Goal: Task Accomplishment & Management: Manage account settings

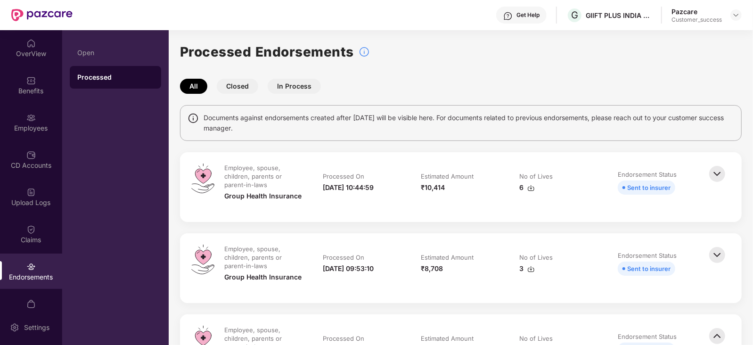
scroll to position [18, 0]
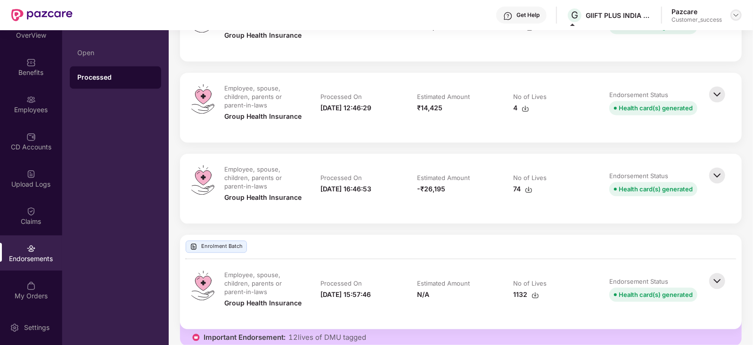
click at [737, 12] on img at bounding box center [737, 15] width 8 height 8
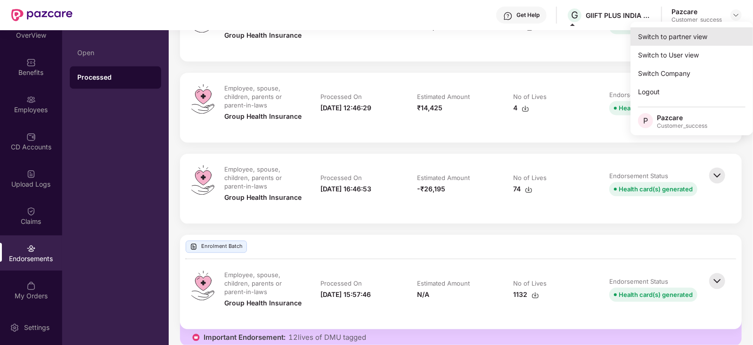
click at [709, 34] on div "Switch to partner view" at bounding box center [692, 36] width 123 height 18
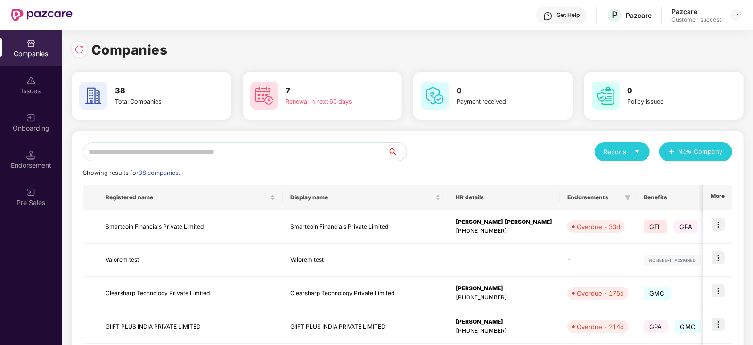
click at [263, 154] on input "text" at bounding box center [235, 151] width 305 height 19
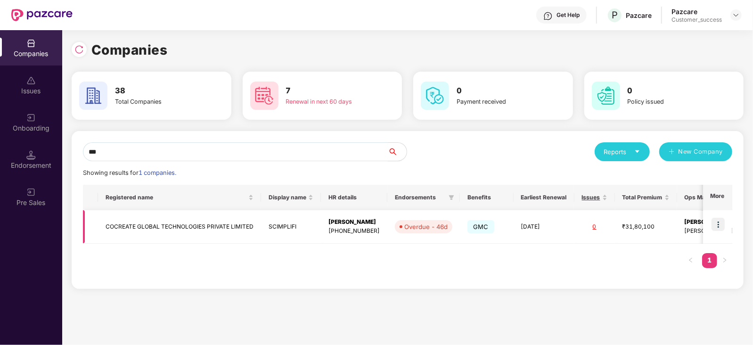
type input "***"
click at [717, 221] on img at bounding box center [718, 224] width 13 height 13
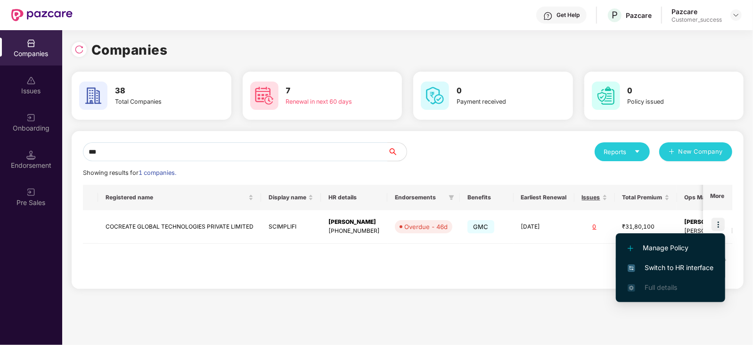
click at [669, 269] on span "Switch to HR interface" at bounding box center [671, 268] width 86 height 10
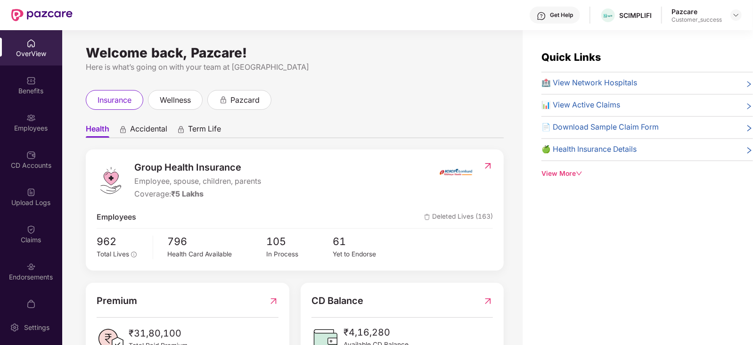
click at [29, 277] on div "Endorsements" at bounding box center [31, 276] width 62 height 9
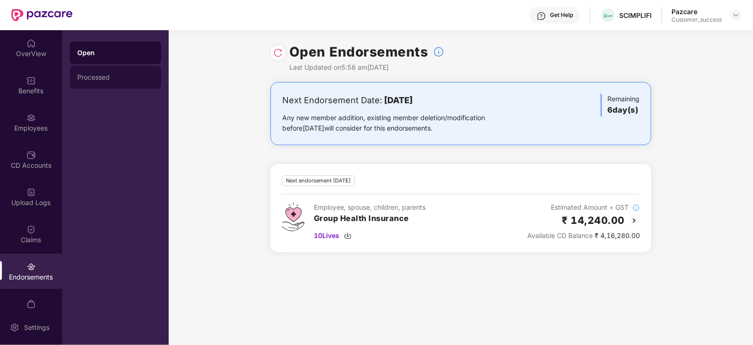
click at [115, 68] on div "Processed" at bounding box center [115, 77] width 91 height 23
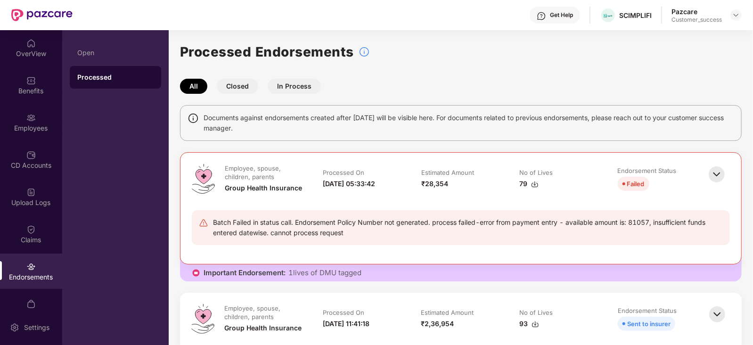
scroll to position [115, 0]
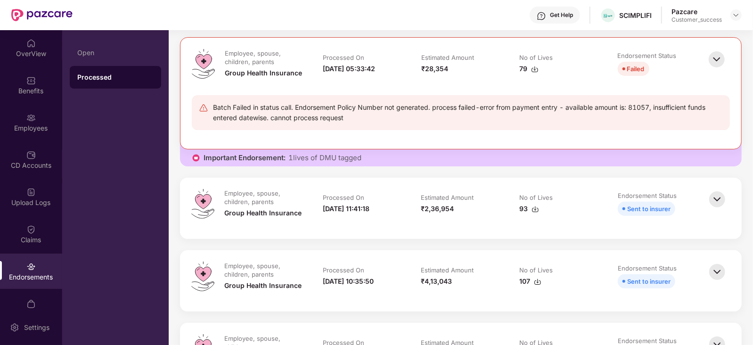
click at [720, 196] on img at bounding box center [717, 199] width 21 height 21
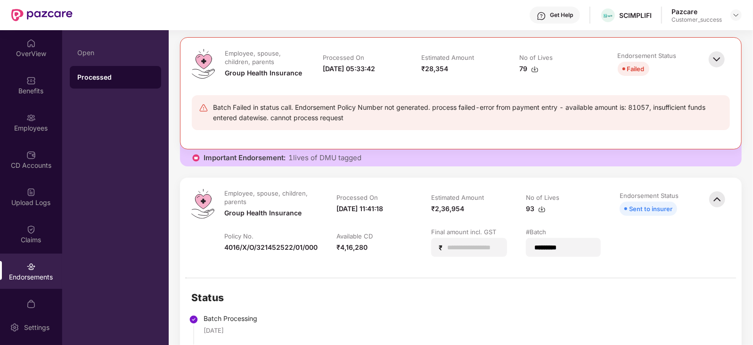
click at [720, 196] on img at bounding box center [717, 199] width 21 height 21
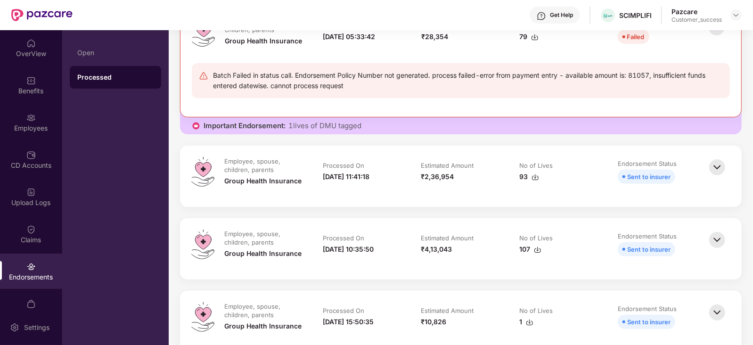
scroll to position [146, 0]
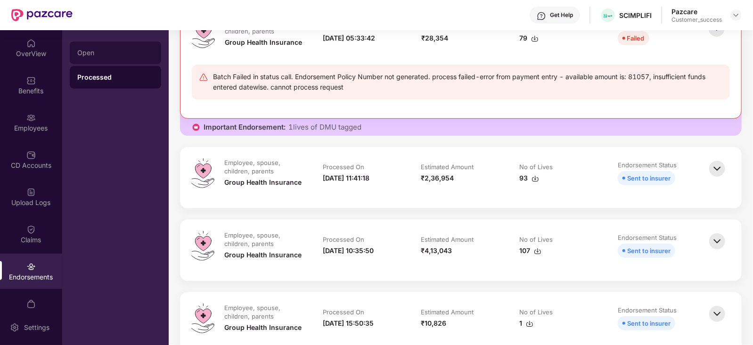
click at [128, 58] on div "Open" at bounding box center [115, 52] width 91 height 23
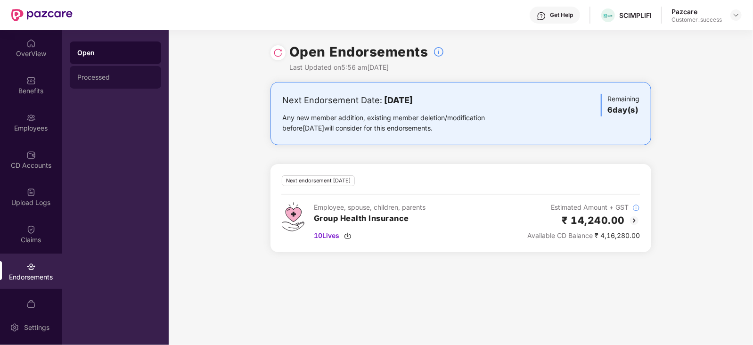
click at [139, 72] on div "Processed" at bounding box center [115, 77] width 91 height 23
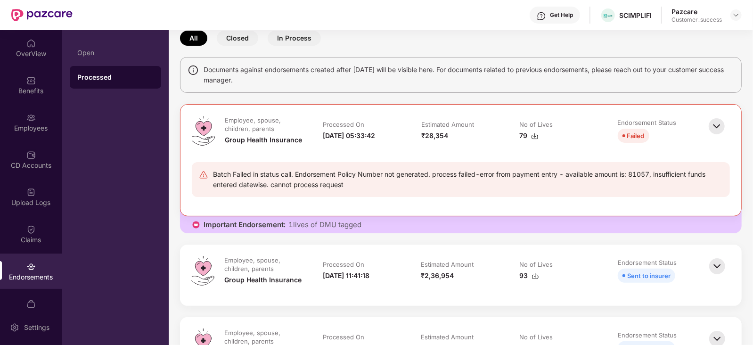
scroll to position [48, 0]
click at [735, 16] on img at bounding box center [737, 15] width 8 height 8
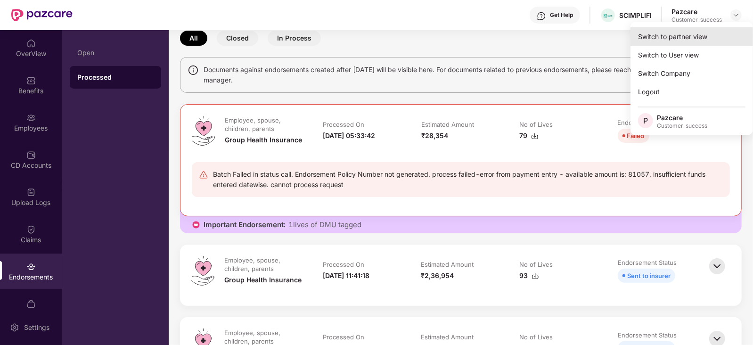
click at [701, 34] on div "Switch to partner view" at bounding box center [692, 36] width 123 height 18
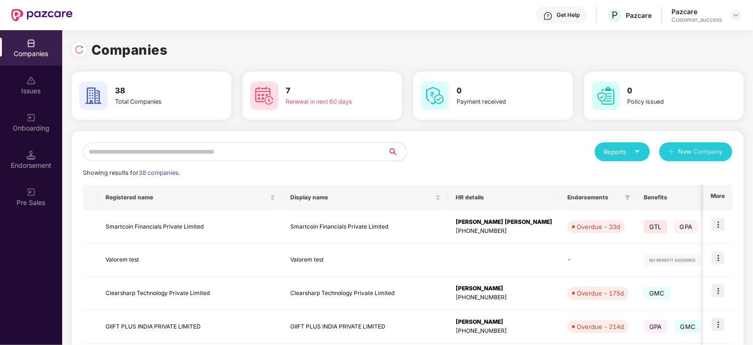
click at [320, 155] on input "text" at bounding box center [235, 151] width 305 height 19
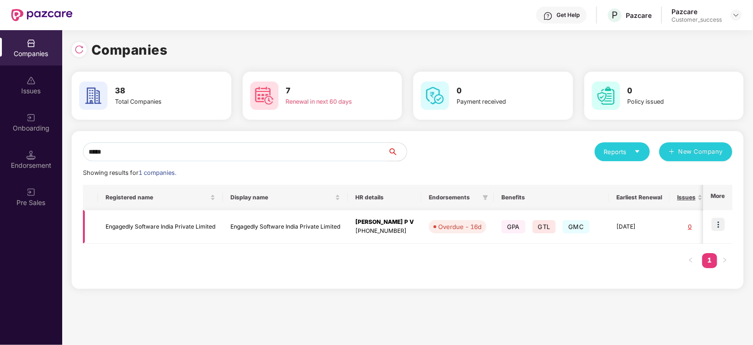
type input "*****"
click at [714, 224] on img at bounding box center [718, 224] width 13 height 13
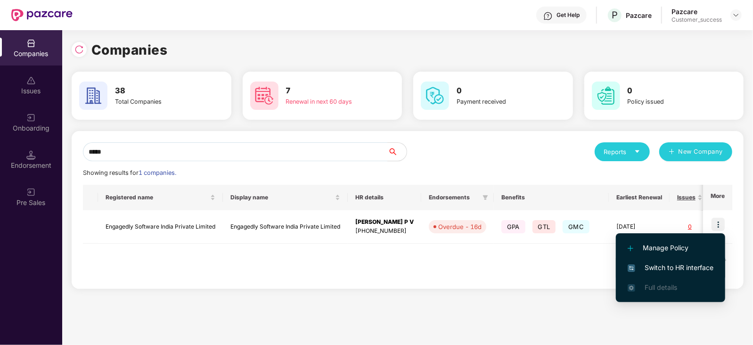
click at [655, 260] on li "Switch to HR interface" at bounding box center [670, 268] width 109 height 20
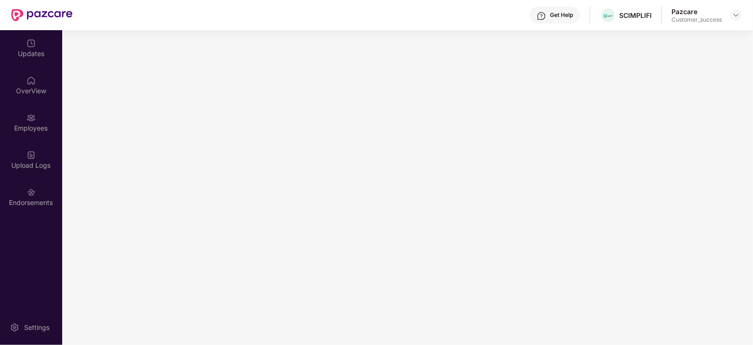
click at [252, 214] on main at bounding box center [407, 187] width 691 height 315
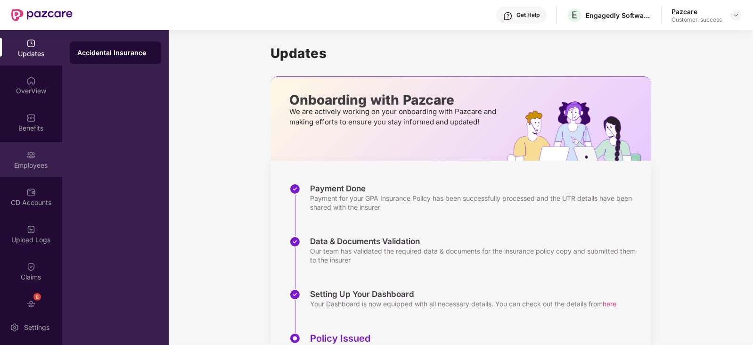
click at [30, 168] on div "Employees" at bounding box center [31, 165] width 62 height 9
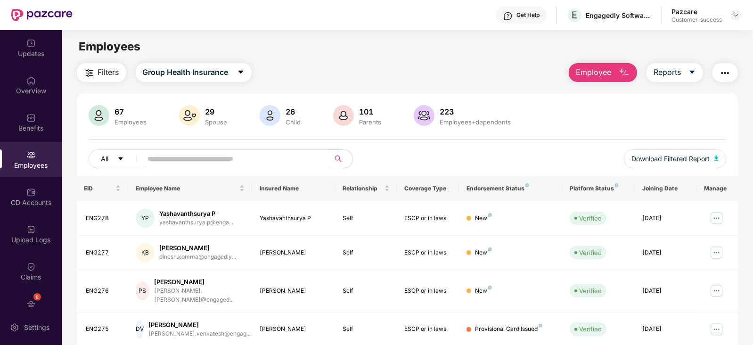
click at [200, 157] on input "text" at bounding box center [232, 159] width 169 height 14
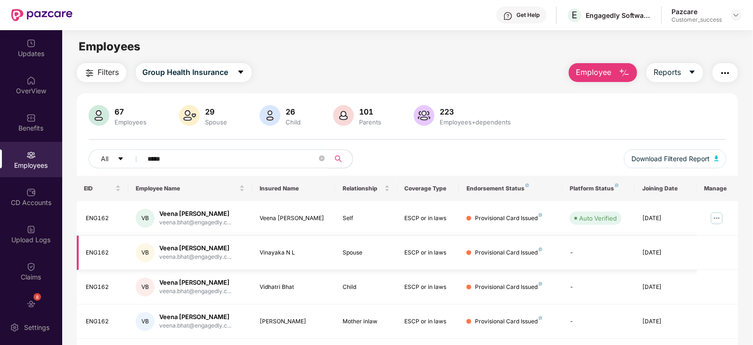
scroll to position [58, 0]
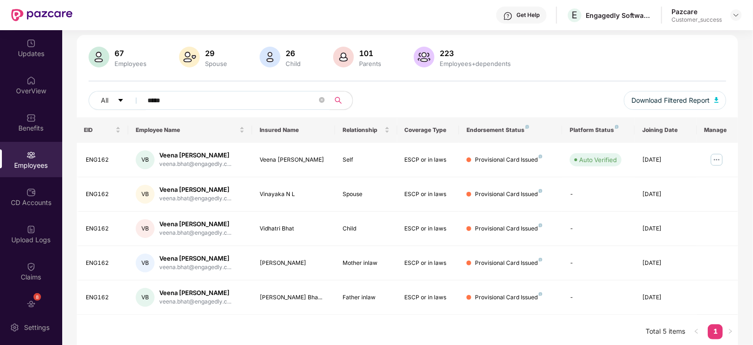
type input "*****"
click at [714, 160] on img at bounding box center [716, 159] width 15 height 15
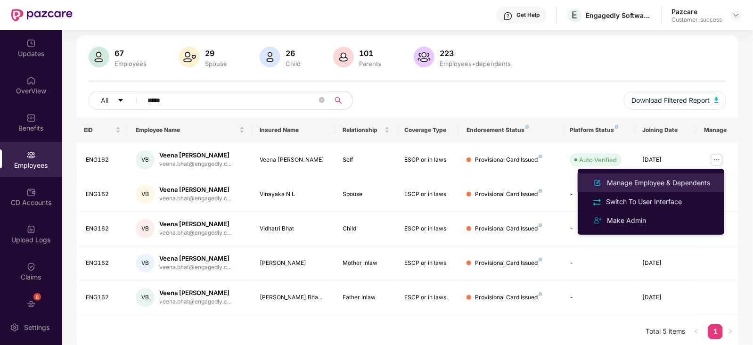
click at [662, 184] on div "Manage Employee & Dependents" at bounding box center [658, 183] width 107 height 10
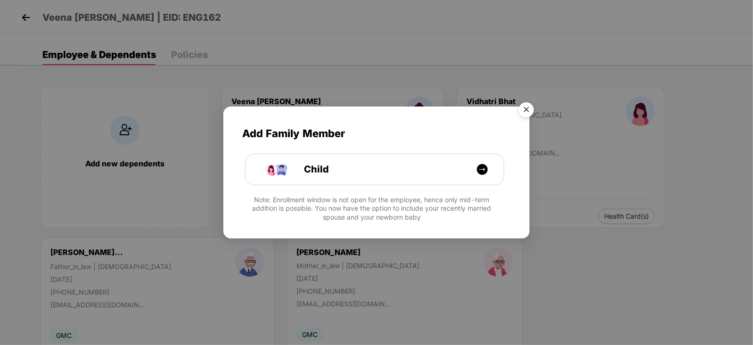
click at [527, 114] on img "Close" at bounding box center [526, 111] width 26 height 26
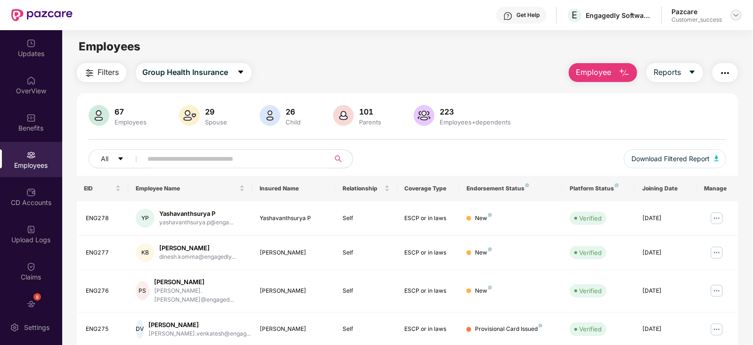
click at [738, 16] on img at bounding box center [737, 15] width 8 height 8
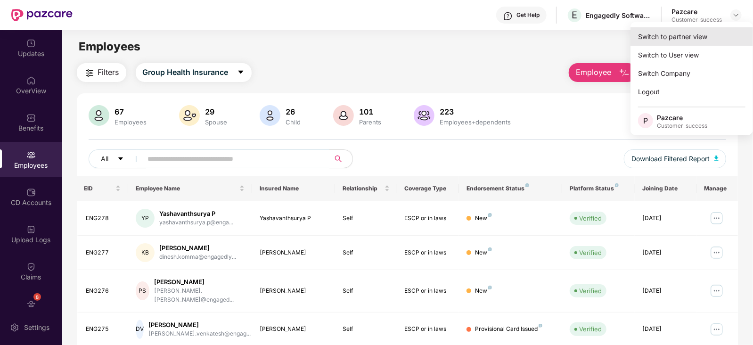
click at [700, 33] on div "Switch to partner view" at bounding box center [692, 36] width 123 height 18
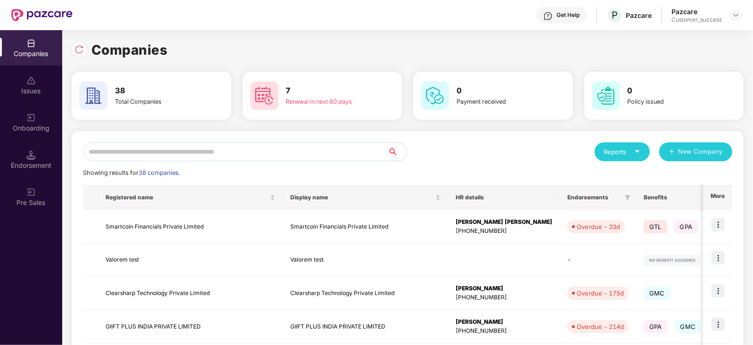
click at [229, 154] on input "text" at bounding box center [235, 151] width 305 height 19
type input "*"
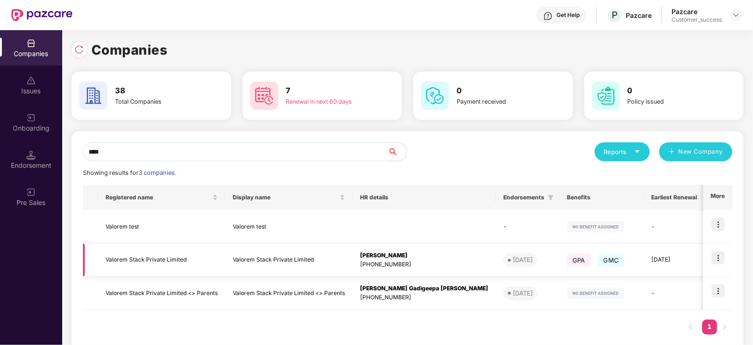
type input "****"
click at [717, 259] on img at bounding box center [718, 257] width 13 height 13
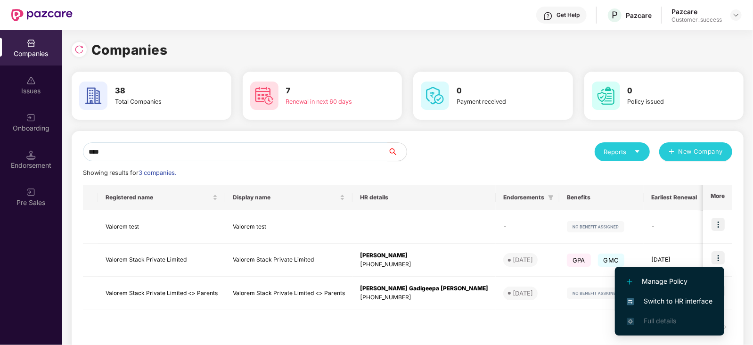
click at [653, 296] on span "Switch to HR interface" at bounding box center [670, 301] width 86 height 10
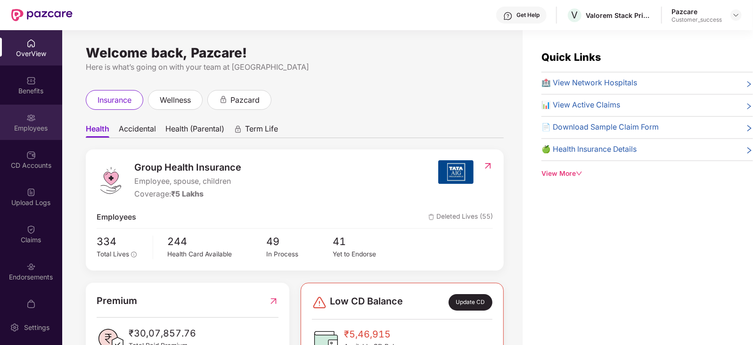
click at [18, 125] on div "Employees" at bounding box center [31, 128] width 62 height 9
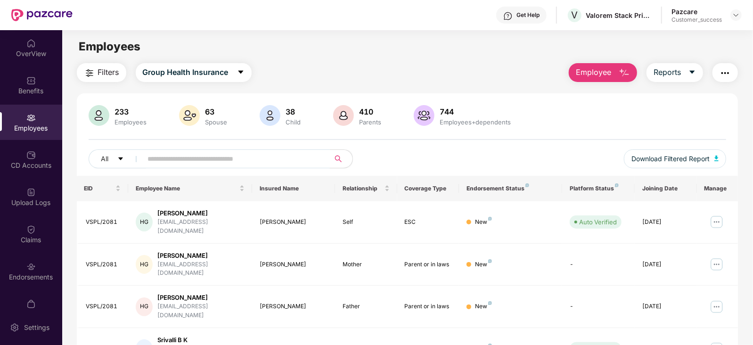
click at [219, 164] on input "text" at bounding box center [232, 159] width 169 height 14
paste input "*********"
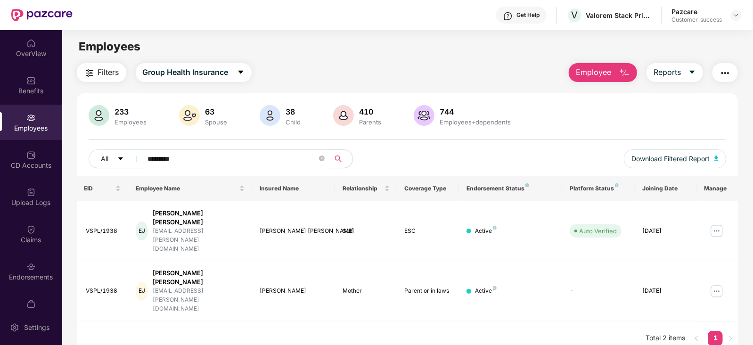
type input "*********"
click at [719, 223] on img at bounding box center [716, 230] width 15 height 15
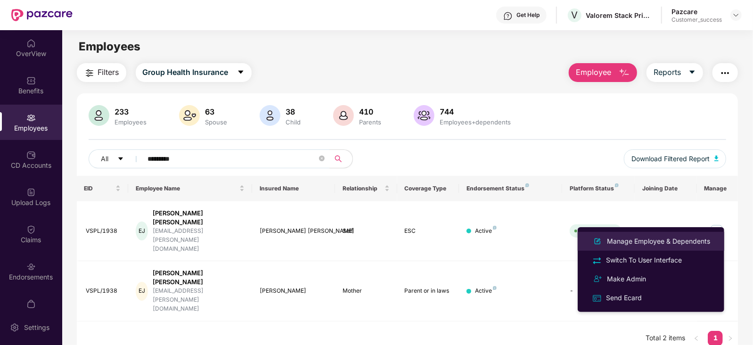
click at [688, 248] on li "Manage Employee & Dependents" at bounding box center [651, 241] width 147 height 19
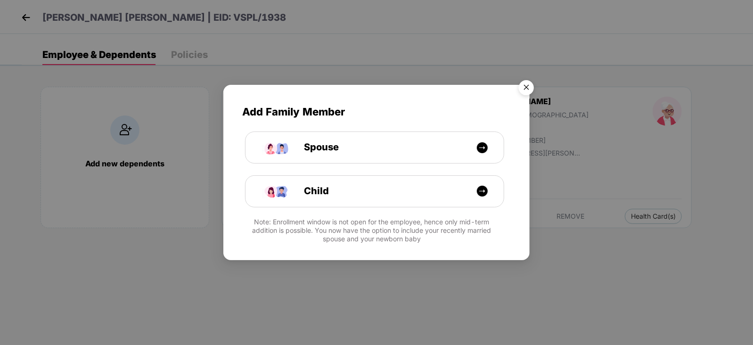
click at [533, 81] on img "Close" at bounding box center [526, 89] width 26 height 26
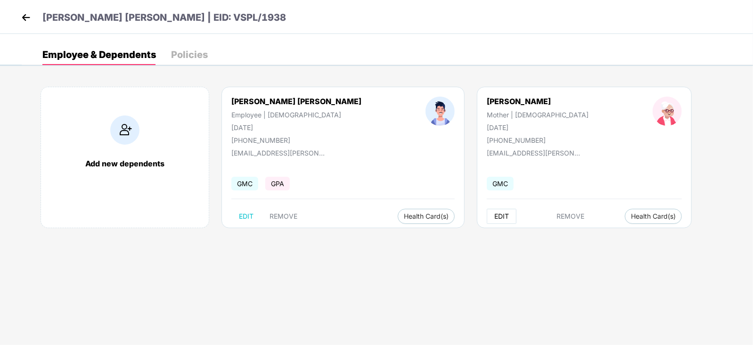
click at [487, 220] on button "EDIT" at bounding box center [502, 216] width 30 height 15
select select "******"
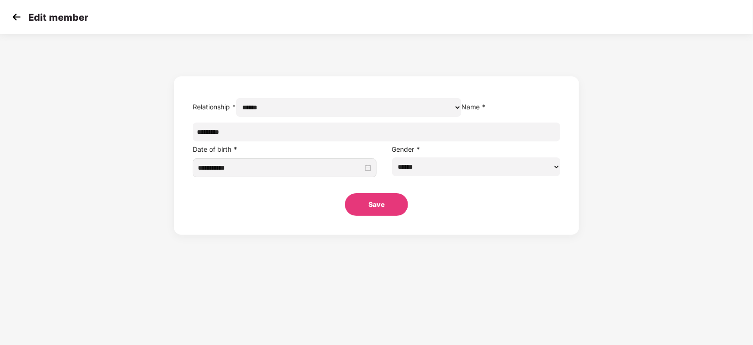
click at [290, 141] on input "*********" at bounding box center [377, 132] width 368 height 19
type input "****"
click at [389, 216] on button "Save" at bounding box center [376, 204] width 63 height 23
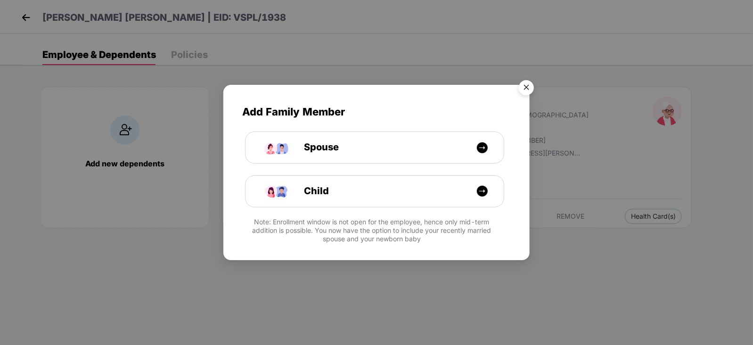
click at [524, 86] on img "Close" at bounding box center [526, 89] width 26 height 26
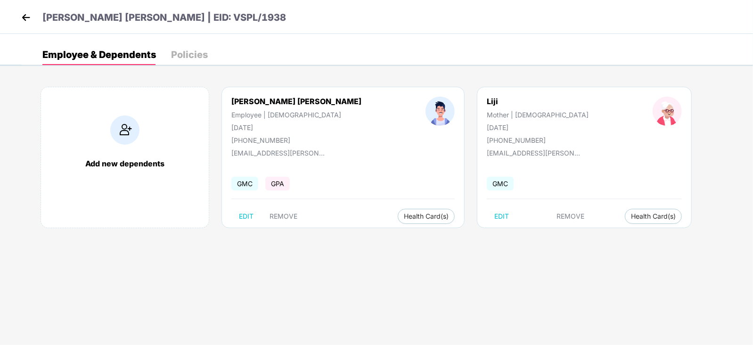
click at [24, 17] on img at bounding box center [26, 17] width 14 height 14
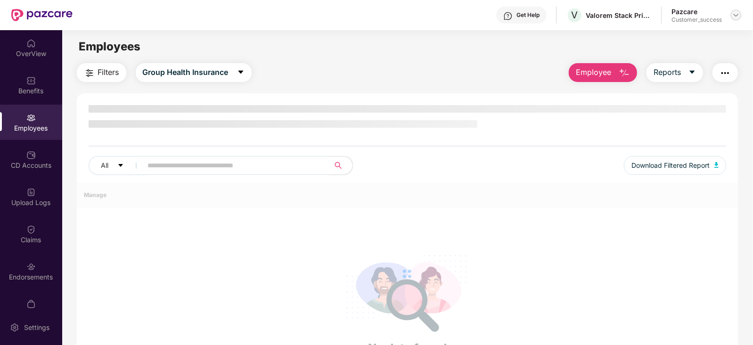
click at [733, 18] on img at bounding box center [737, 15] width 8 height 8
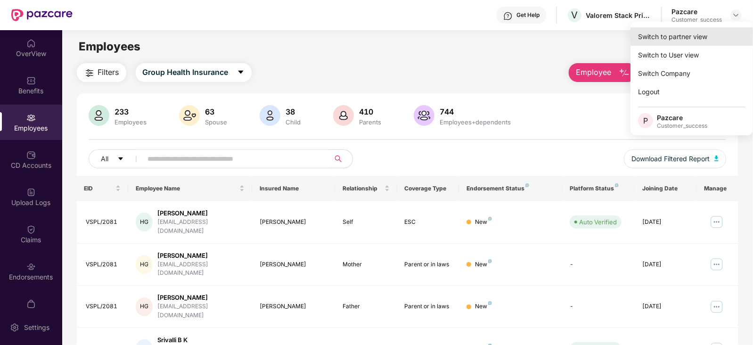
click at [698, 41] on div "Switch to partner view" at bounding box center [692, 36] width 123 height 18
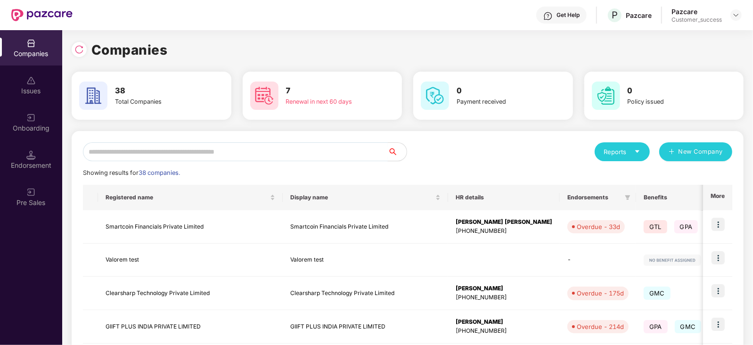
click at [361, 144] on input "text" at bounding box center [235, 151] width 305 height 19
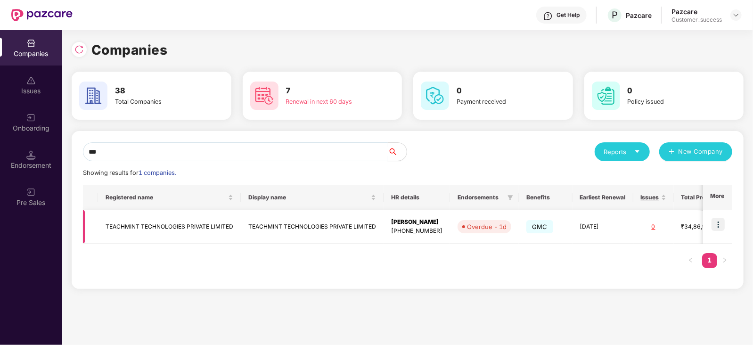
type input "***"
click at [717, 225] on img at bounding box center [718, 224] width 13 height 13
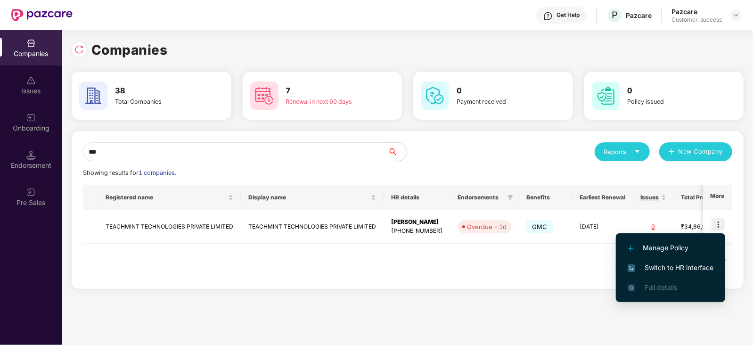
click at [674, 266] on span "Switch to HR interface" at bounding box center [671, 268] width 86 height 10
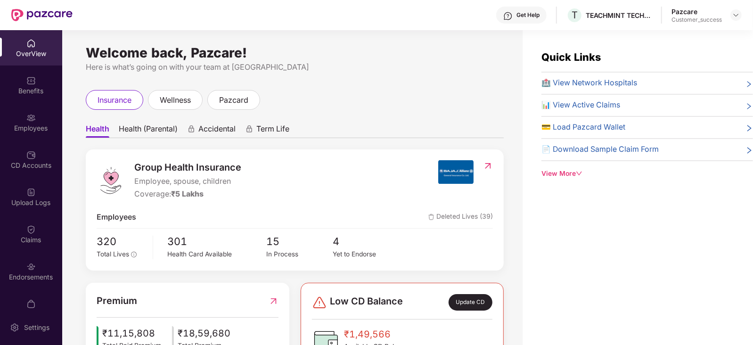
click at [26, 130] on div "Employees" at bounding box center [31, 128] width 62 height 9
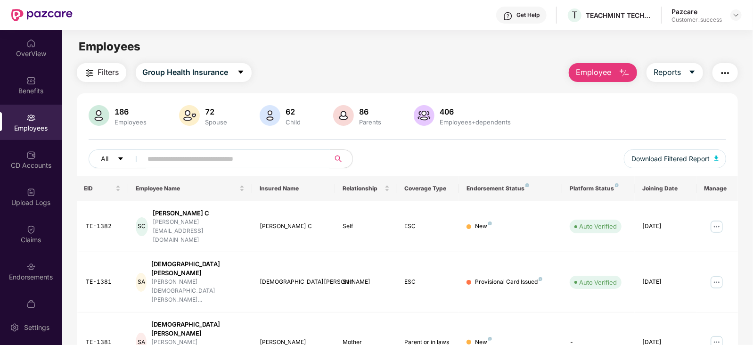
click at [213, 161] on input "text" at bounding box center [232, 159] width 169 height 14
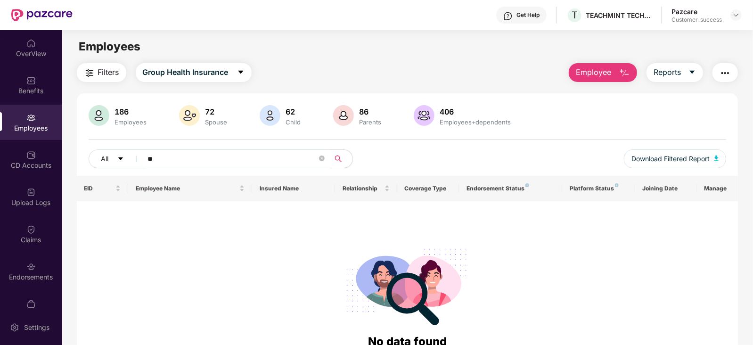
type input "*"
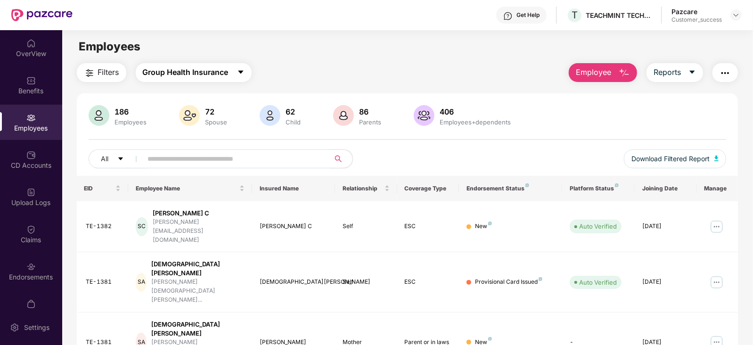
click at [188, 81] on button "Group Health Insurance" at bounding box center [194, 72] width 116 height 19
click at [717, 219] on img at bounding box center [716, 226] width 15 height 15
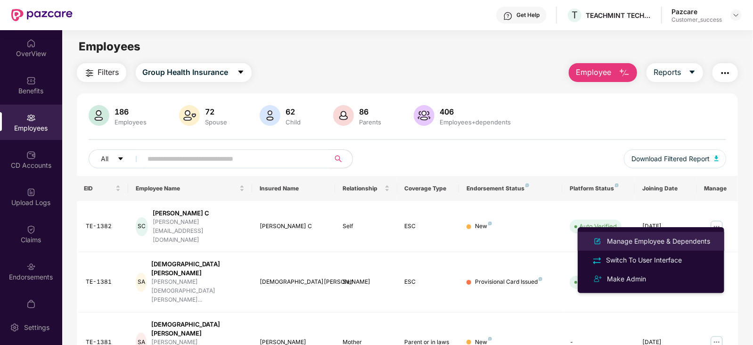
click at [638, 244] on div "Manage Employee & Dependents" at bounding box center [658, 241] width 107 height 10
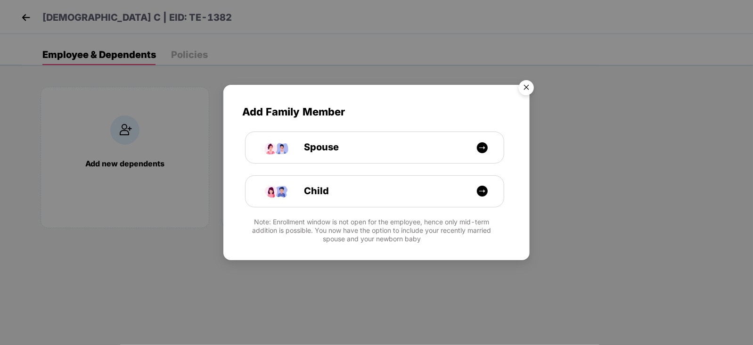
click at [534, 90] on img "Close" at bounding box center [526, 89] width 26 height 26
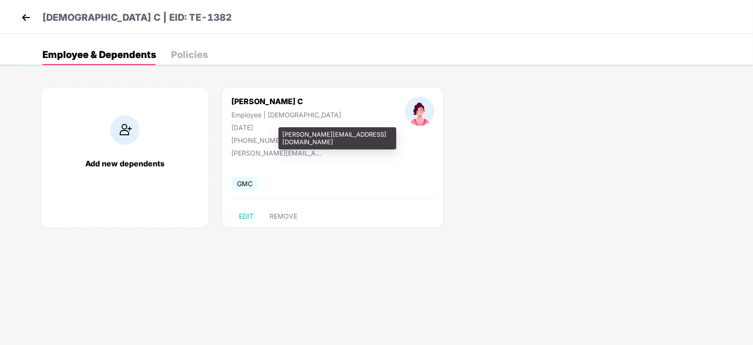
click at [264, 150] on div "[PERSON_NAME][EMAIL_ADDRESS][DOMAIN_NAME]" at bounding box center [278, 153] width 94 height 8
copy div "[PERSON_NAME][EMAIL_ADDRESS][DOMAIN_NAME]"
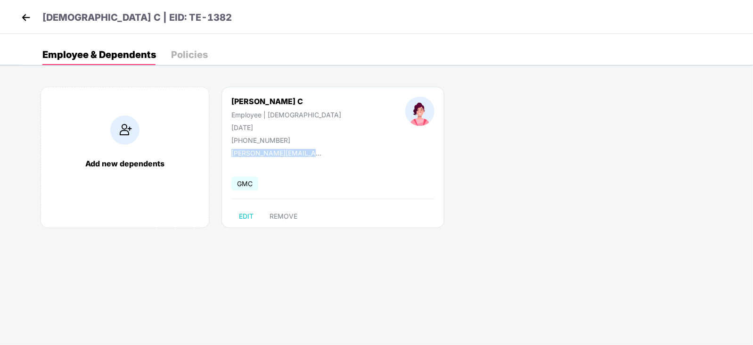
click at [23, 14] on img at bounding box center [26, 17] width 14 height 14
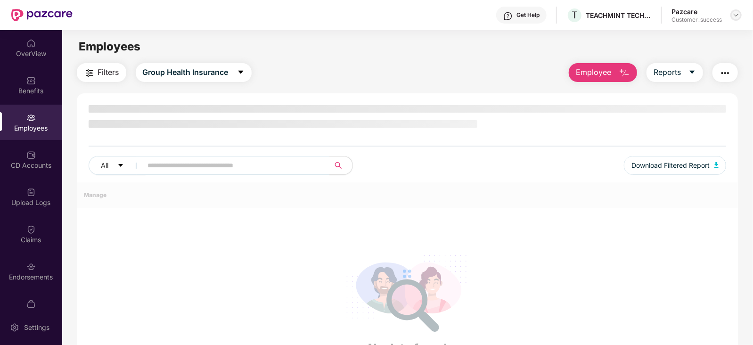
click at [733, 15] on img at bounding box center [737, 15] width 8 height 8
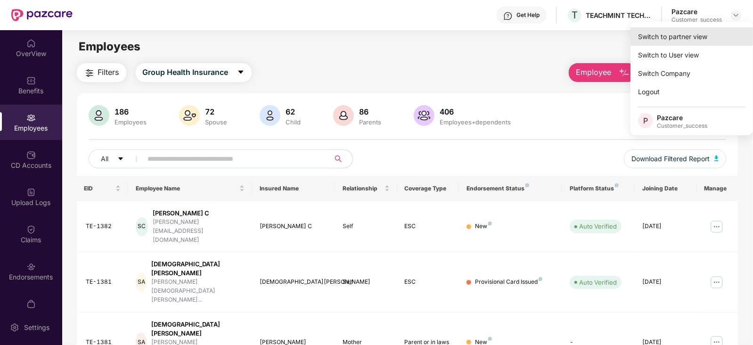
click at [675, 34] on div "Switch to partner view" at bounding box center [692, 36] width 123 height 18
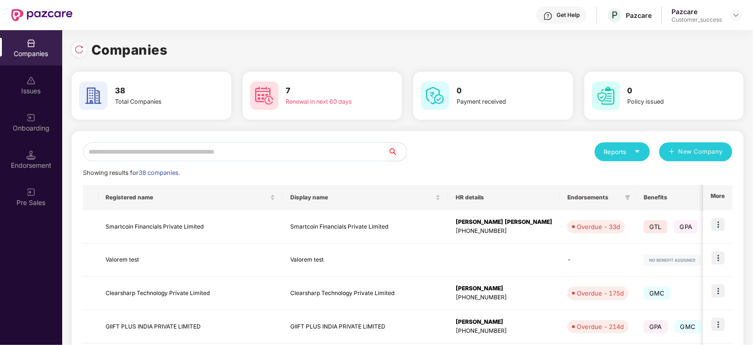
click at [272, 151] on input "text" at bounding box center [235, 151] width 305 height 19
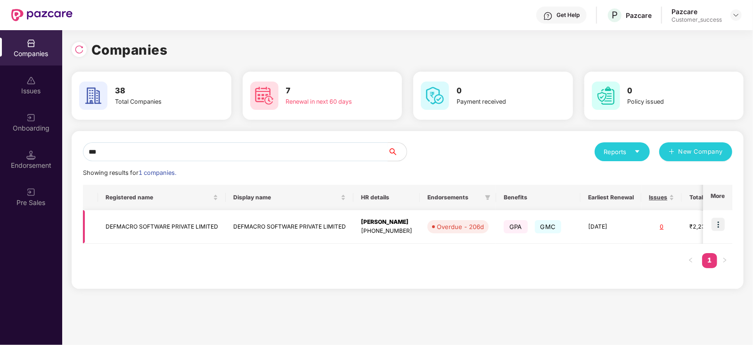
type input "***"
click at [717, 222] on img at bounding box center [718, 224] width 13 height 13
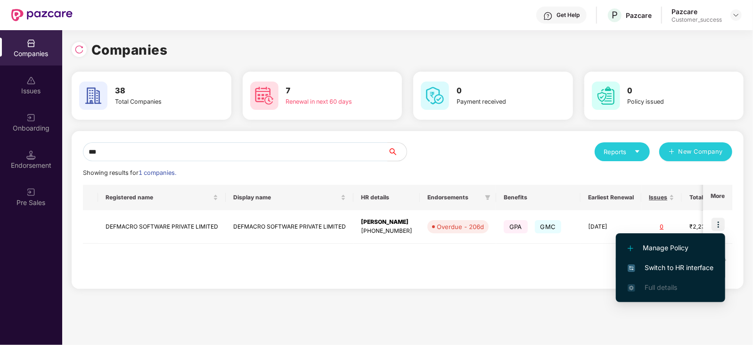
click at [650, 265] on span "Switch to HR interface" at bounding box center [671, 268] width 86 height 10
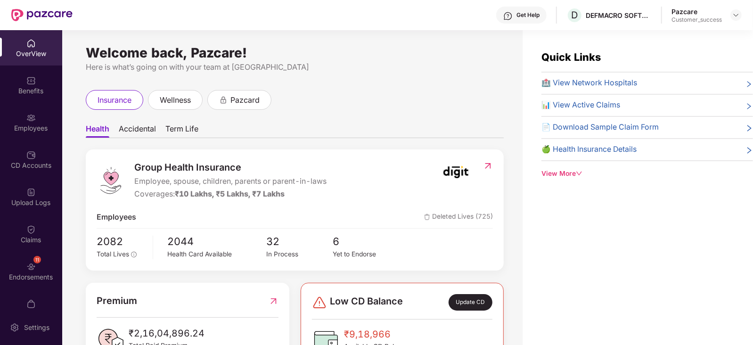
click at [8, 133] on div "Employees" at bounding box center [31, 122] width 62 height 35
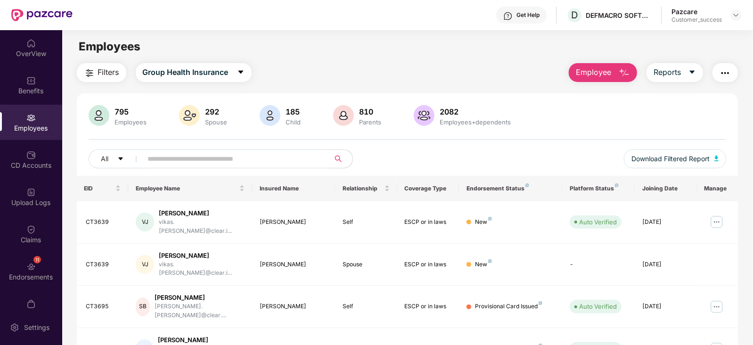
click at [214, 154] on input "text" at bounding box center [232, 159] width 169 height 14
paste input "******"
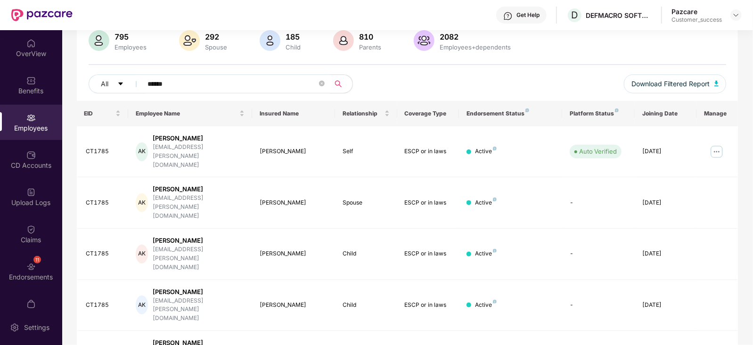
scroll to position [75, 0]
click at [158, 83] on input "******" at bounding box center [232, 83] width 169 height 14
paste input "text"
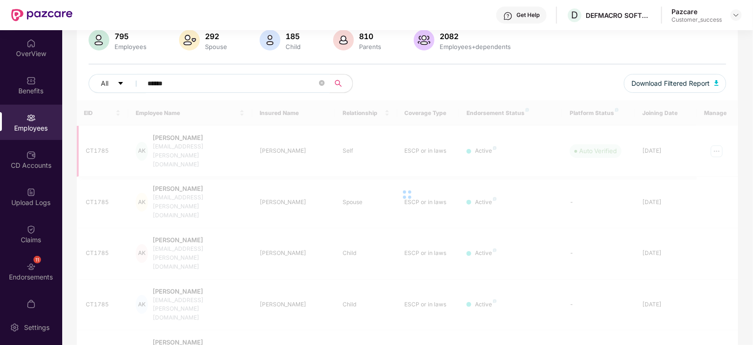
scroll to position [62, 0]
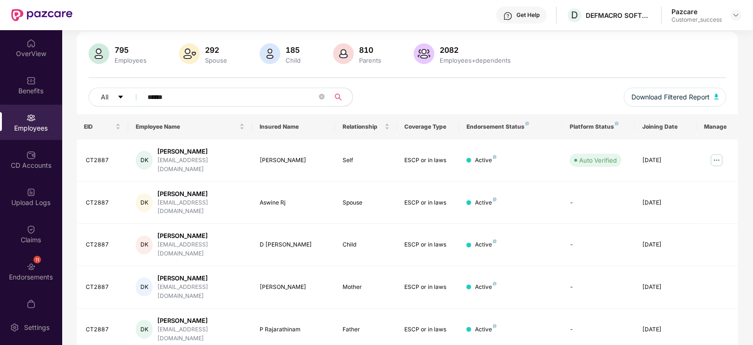
click at [331, 48] on div at bounding box center [343, 54] width 25 height 23
click at [184, 91] on input "******" at bounding box center [232, 97] width 169 height 14
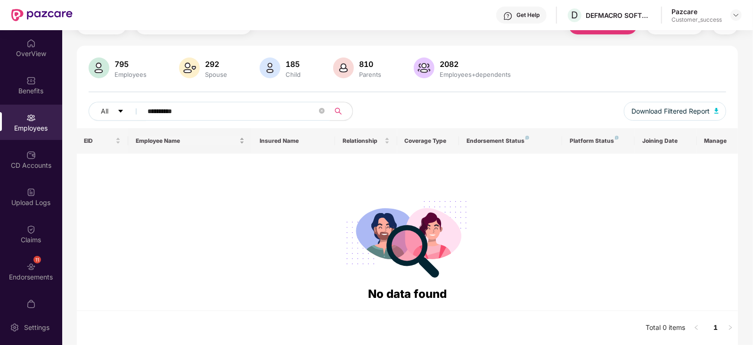
scroll to position [47, 0]
type input "******"
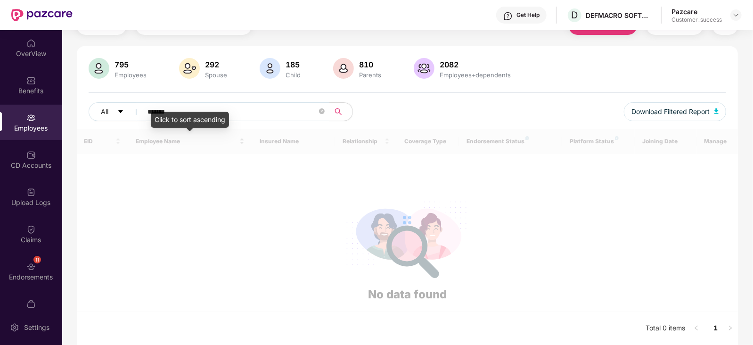
click at [220, 134] on div at bounding box center [408, 220] width 662 height 183
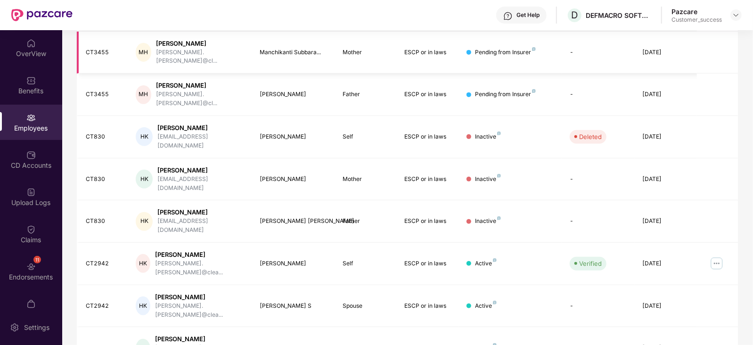
scroll to position [233, 0]
